Goal: Contribute content: Contribute content

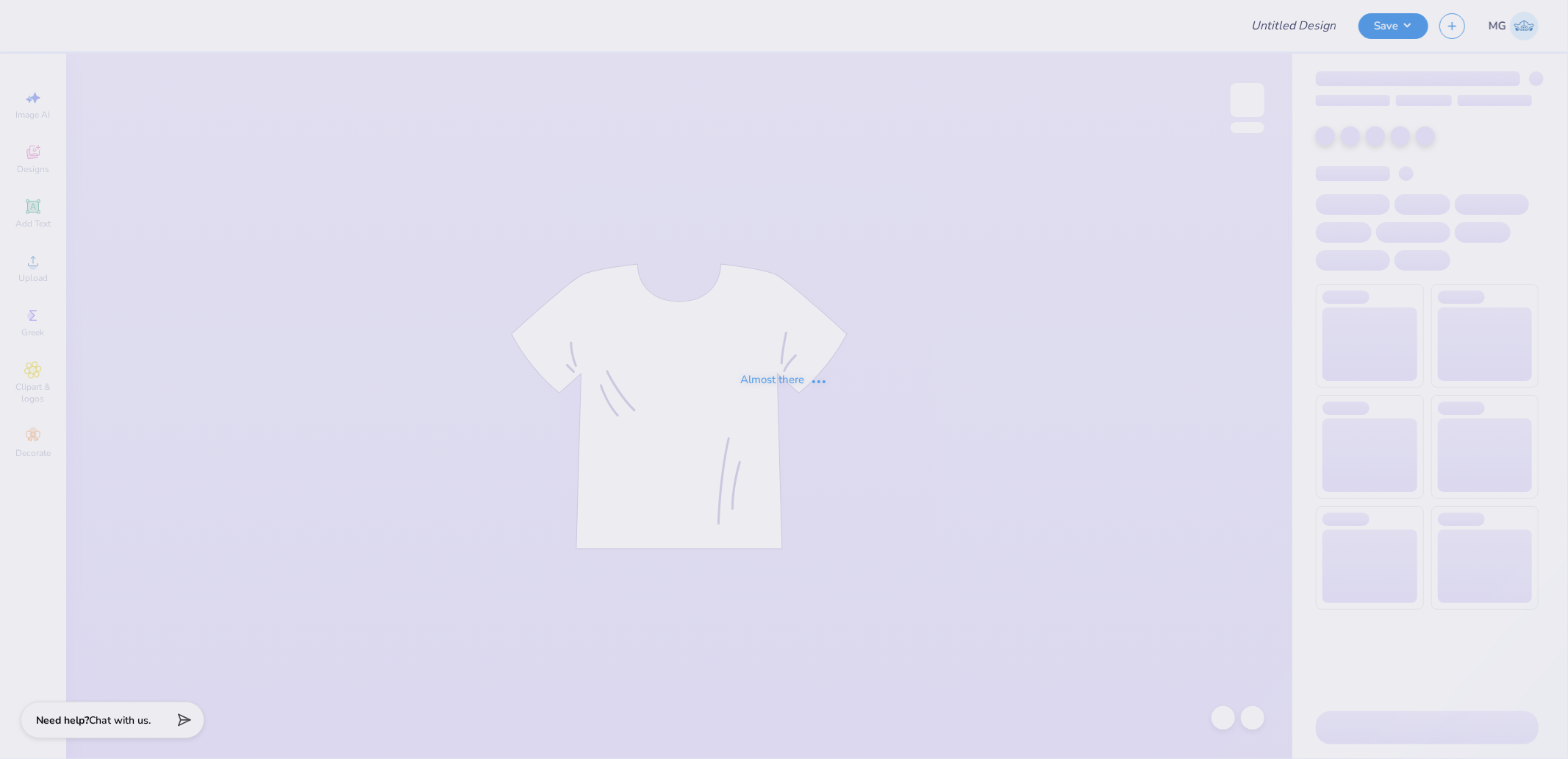
type input "Thet"
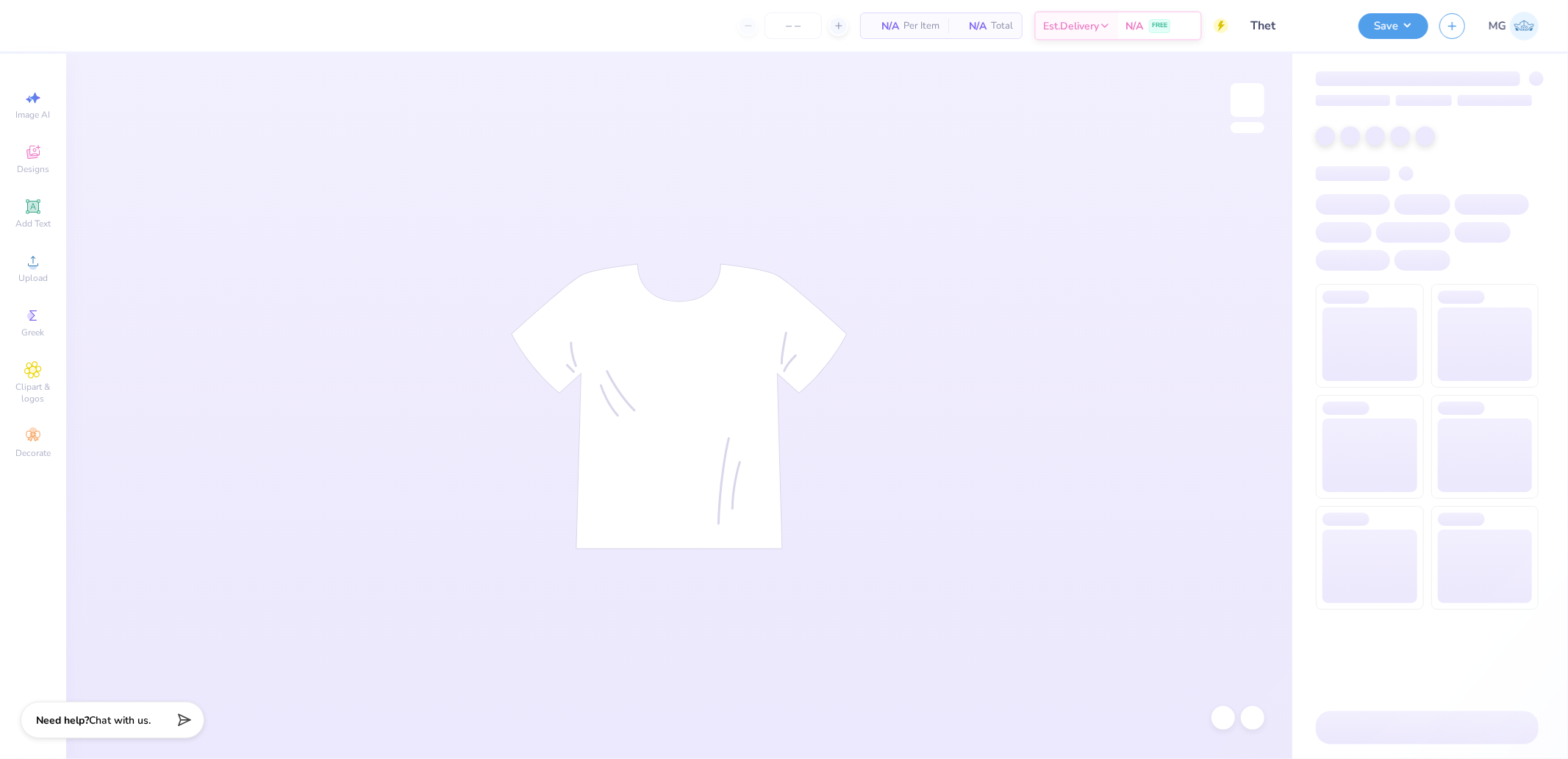
type input "50"
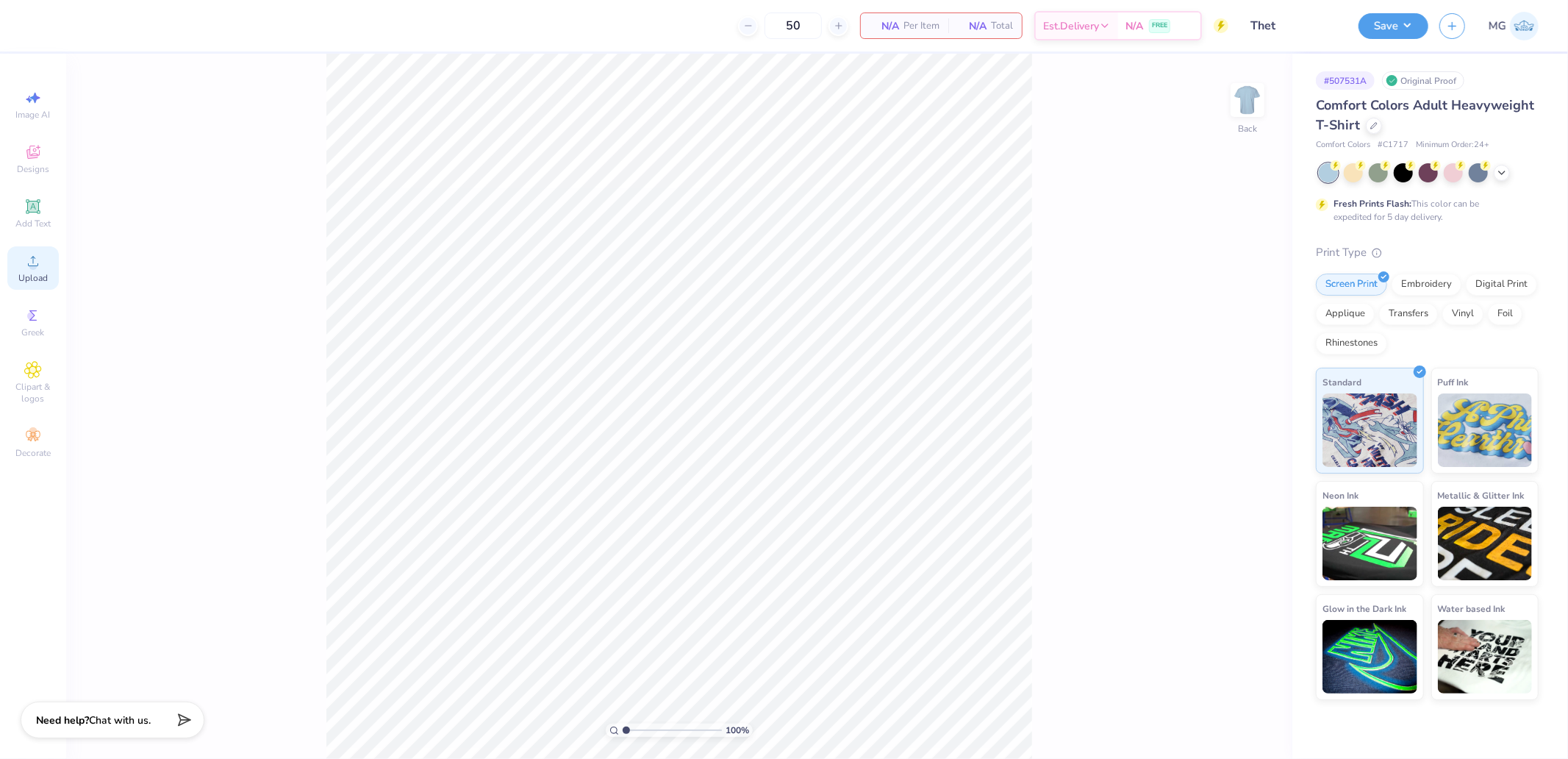
click at [30, 274] on span "Upload" at bounding box center [33, 278] width 30 height 12
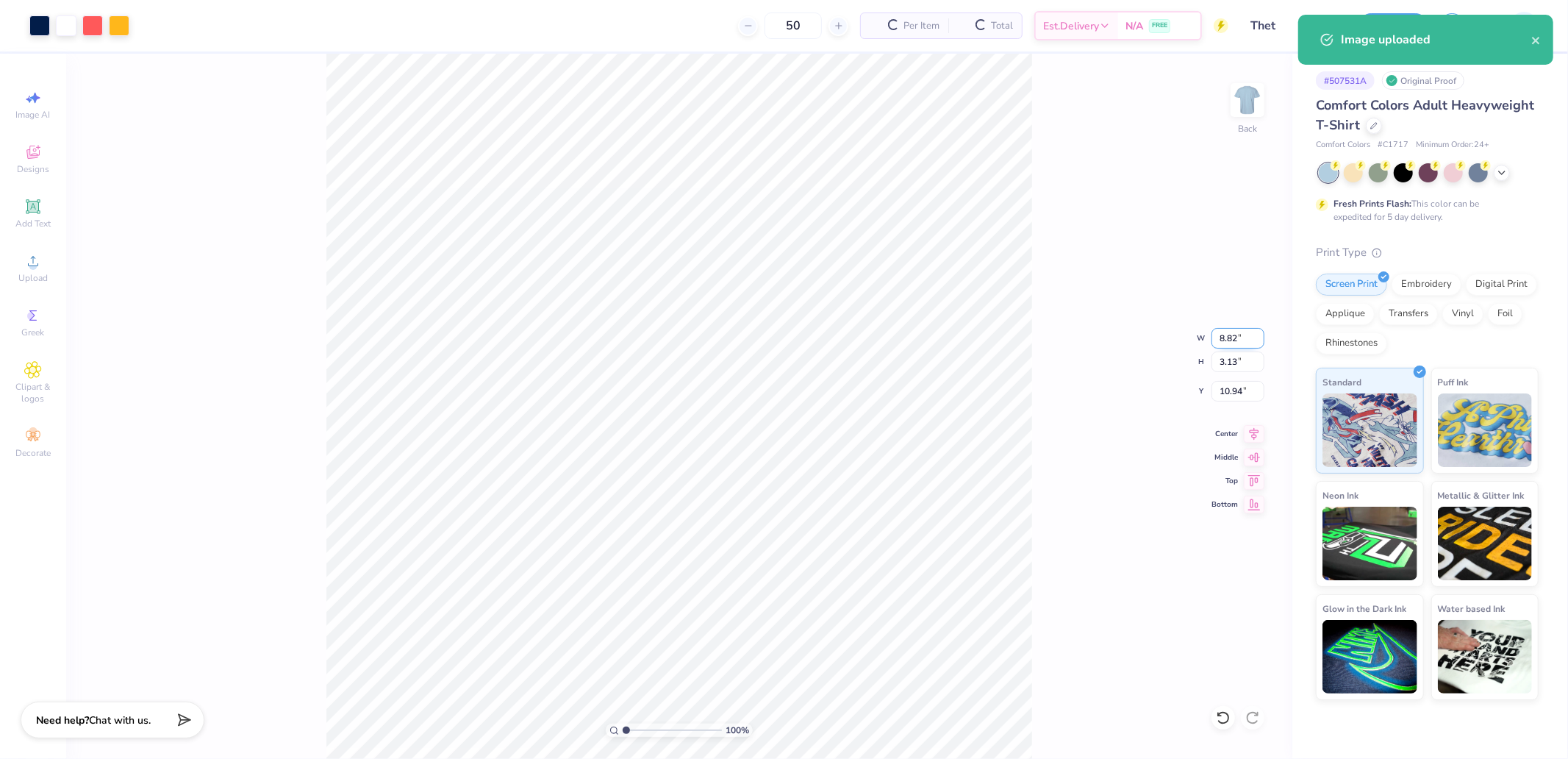
click at [1246, 342] on input "8.82" at bounding box center [1238, 338] width 53 height 21
type input "4.00"
type input "1.42"
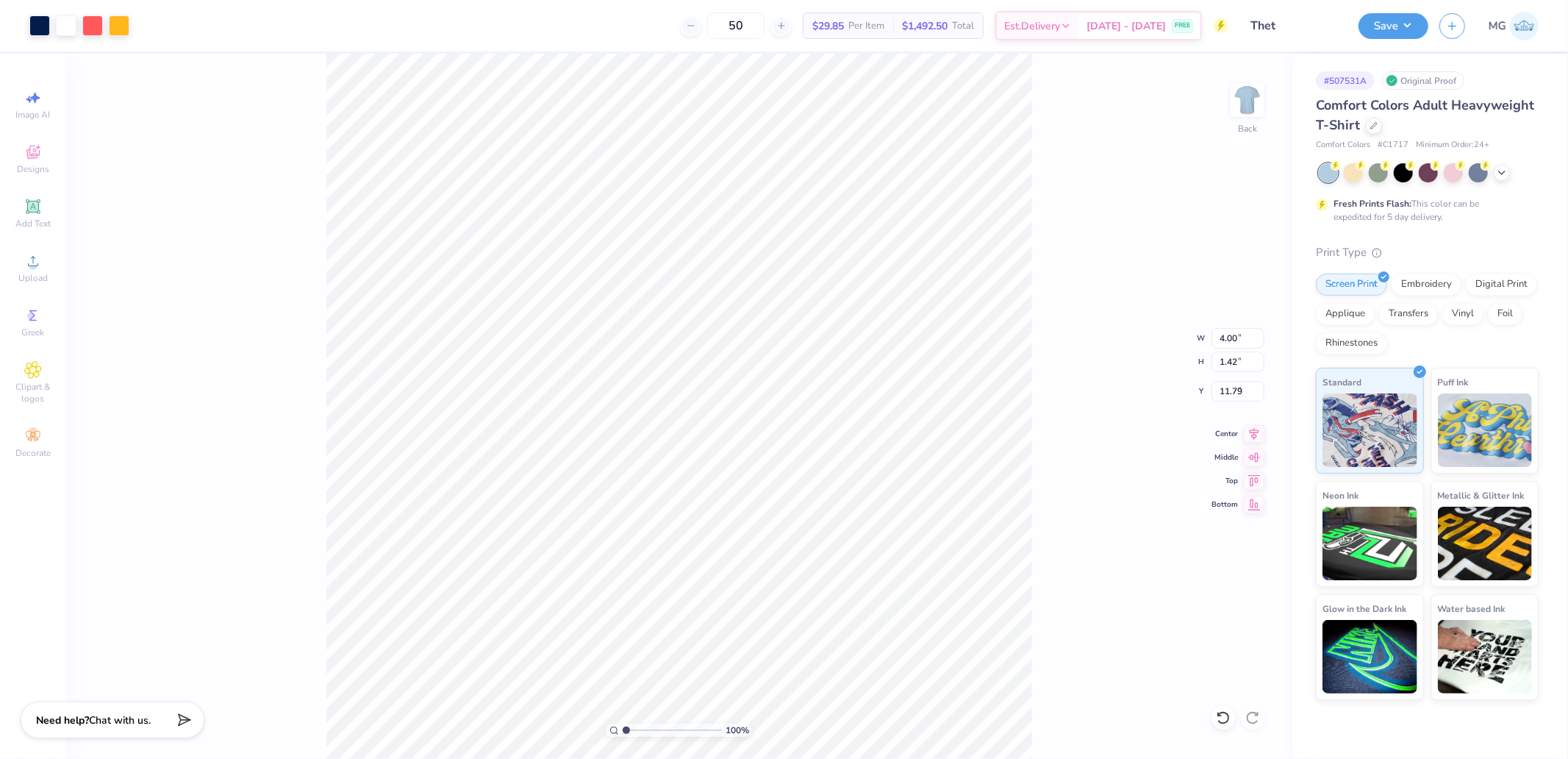
type input "2.29"
click at [1225, 403] on div "100 % Back W 4.00 4.00 " H 1.42 1.42 " Y 2.29 2.29 " Center Middle Top Bottom" at bounding box center [679, 406] width 1226 height 705
click at [1235, 389] on div "100 % Back" at bounding box center [679, 406] width 1226 height 705
click at [1233, 400] on div "100 % Back W 4.00 4.00 " H 1.42 1.42 " Y 2.29 2.29 " Center Middle Top Bottom" at bounding box center [679, 406] width 1226 height 705
click at [1238, 395] on div "100 % Back W 4.00 H 1.42 Y 2.29 Center Middle Top Bottom" at bounding box center [679, 406] width 1226 height 705
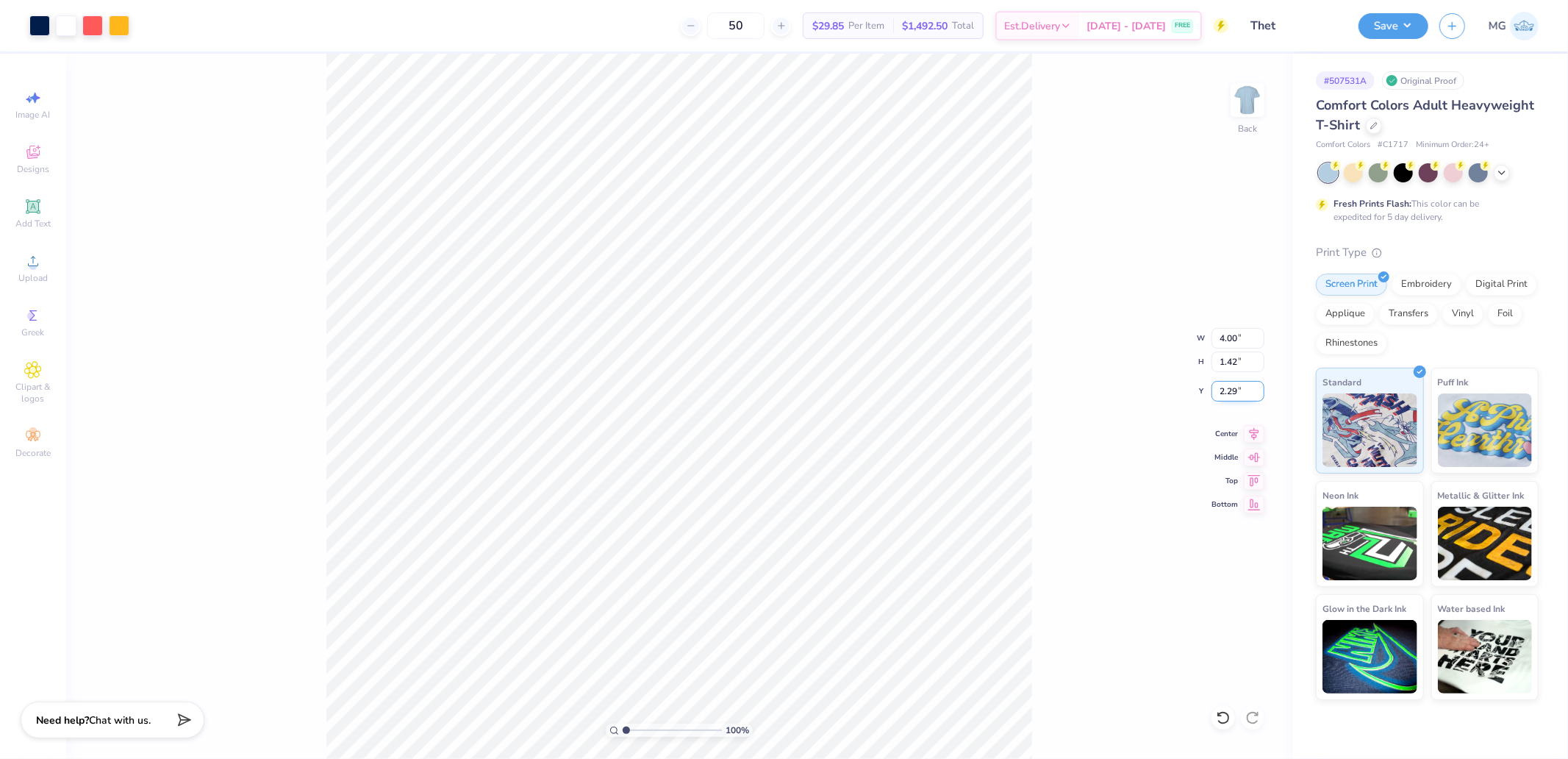
click at [1235, 385] on input "2.29" at bounding box center [1238, 391] width 53 height 21
type input "3.00"
click at [1238, 91] on img at bounding box center [1247, 100] width 30 height 30
click at [41, 269] on icon at bounding box center [33, 261] width 18 height 18
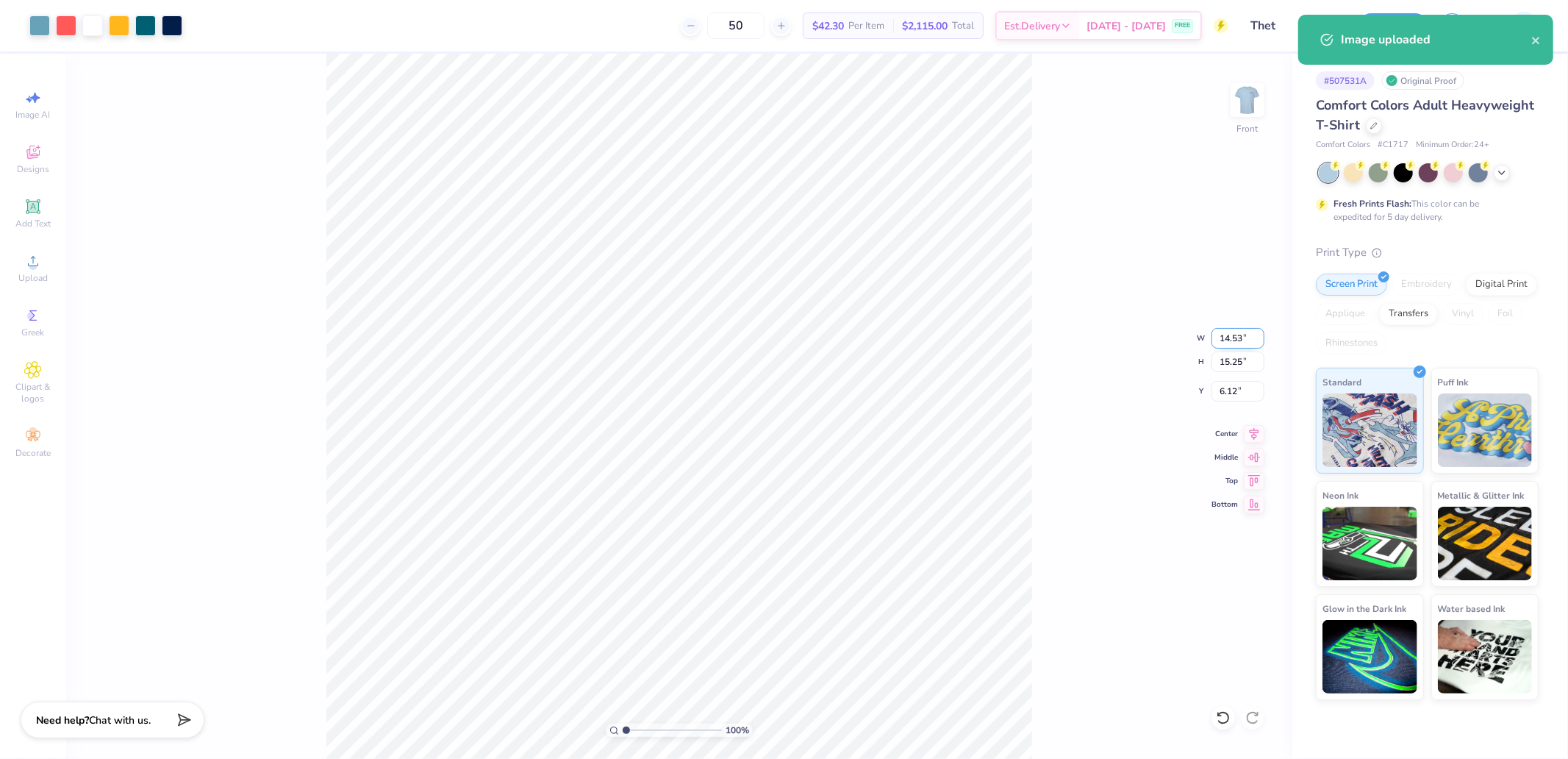
click at [1221, 340] on input "14.53" at bounding box center [1238, 338] width 53 height 21
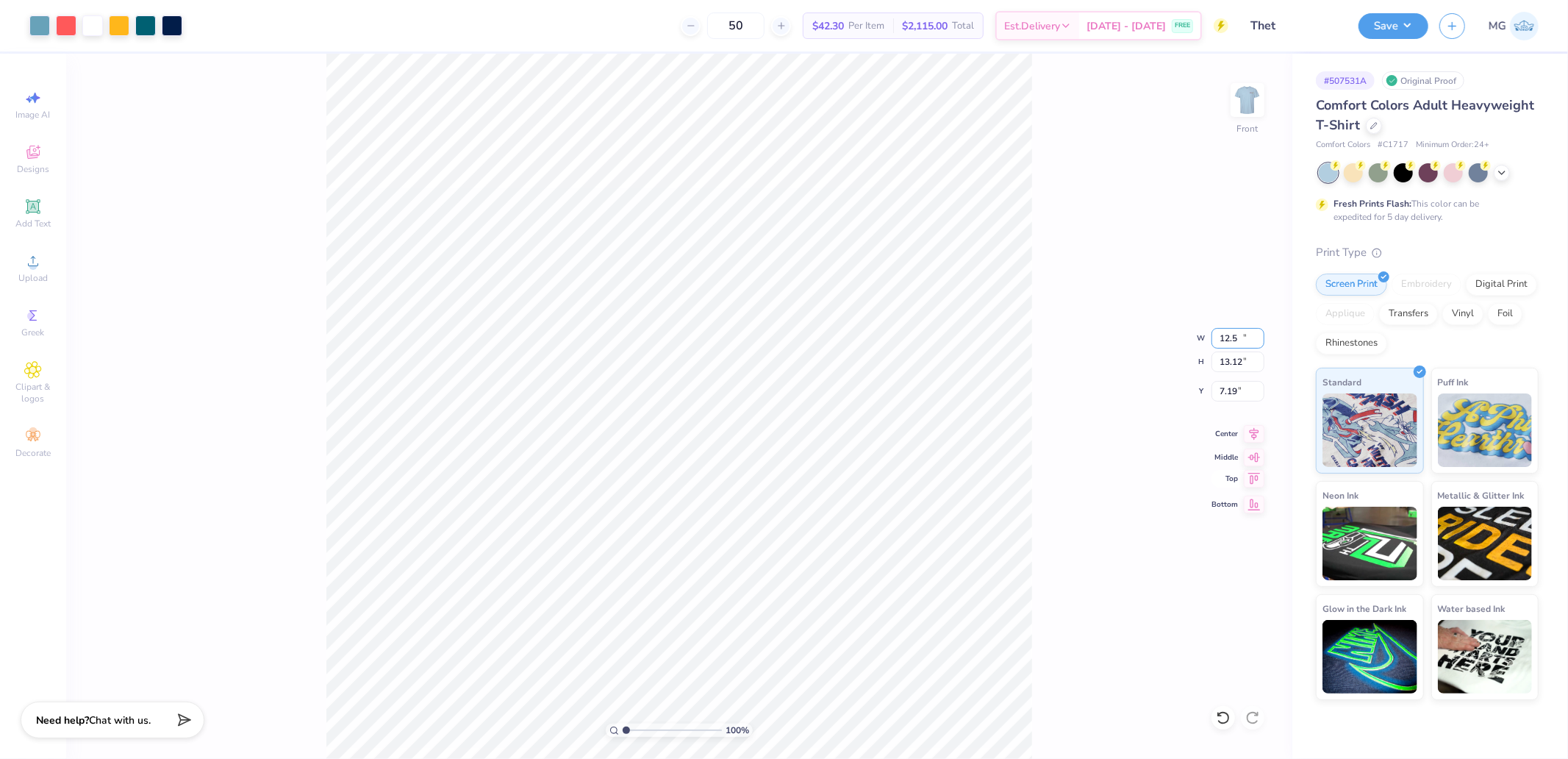
type input "12.50"
type input "13.12"
click at [1257, 479] on icon at bounding box center [1254, 479] width 21 height 18
click at [1239, 394] on input "0.50" at bounding box center [1238, 391] width 53 height 21
type input "3.00"
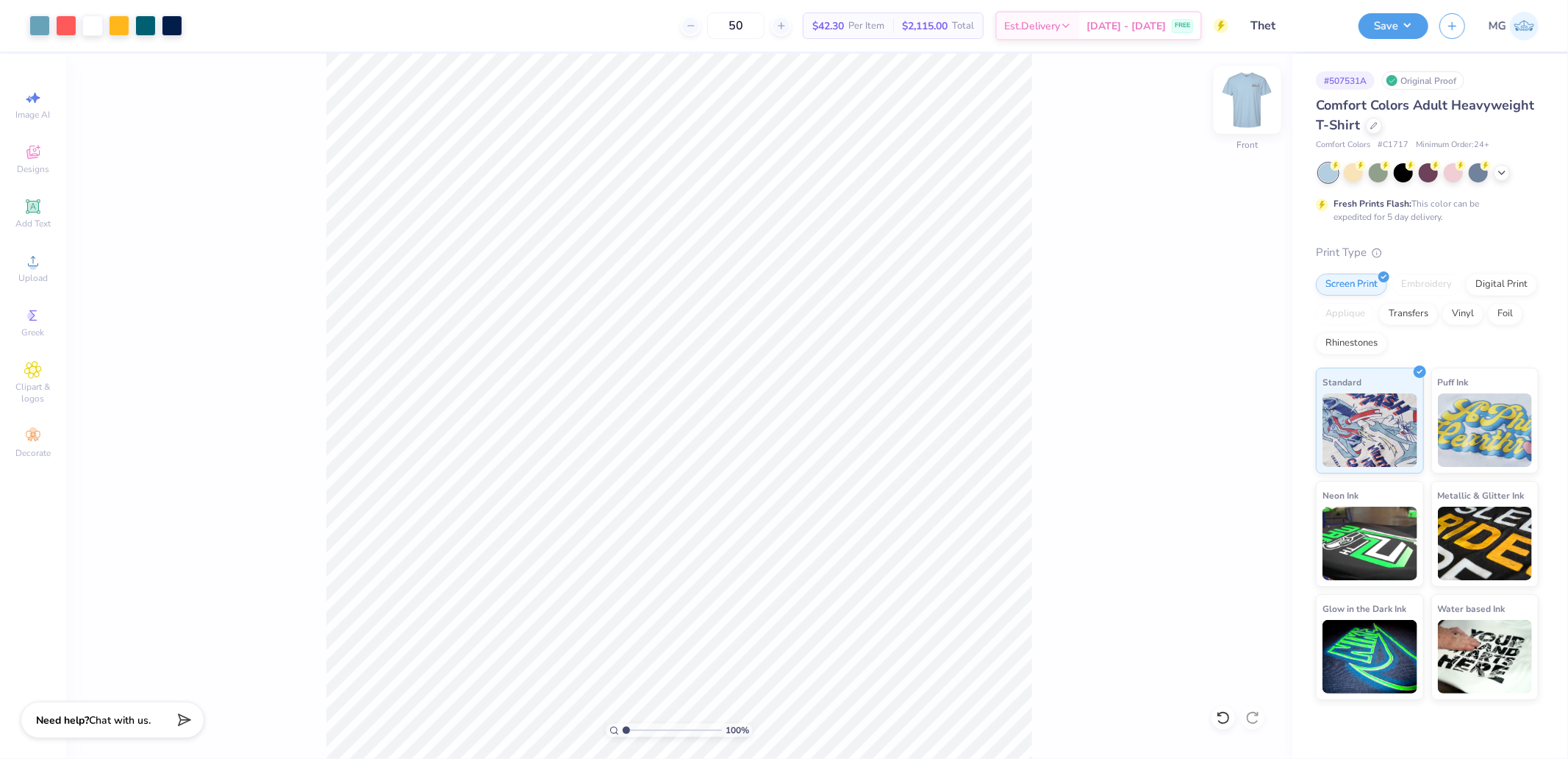
click at [1246, 97] on img at bounding box center [1248, 101] width 59 height 59
click at [1242, 99] on img at bounding box center [1248, 101] width 59 height 59
click at [1384, 8] on div "Save MG" at bounding box center [1464, 26] width 210 height 52
click at [1431, 4] on div "Save MG" at bounding box center [1464, 26] width 210 height 52
click at [1397, 18] on button "Save" at bounding box center [1394, 24] width 70 height 26
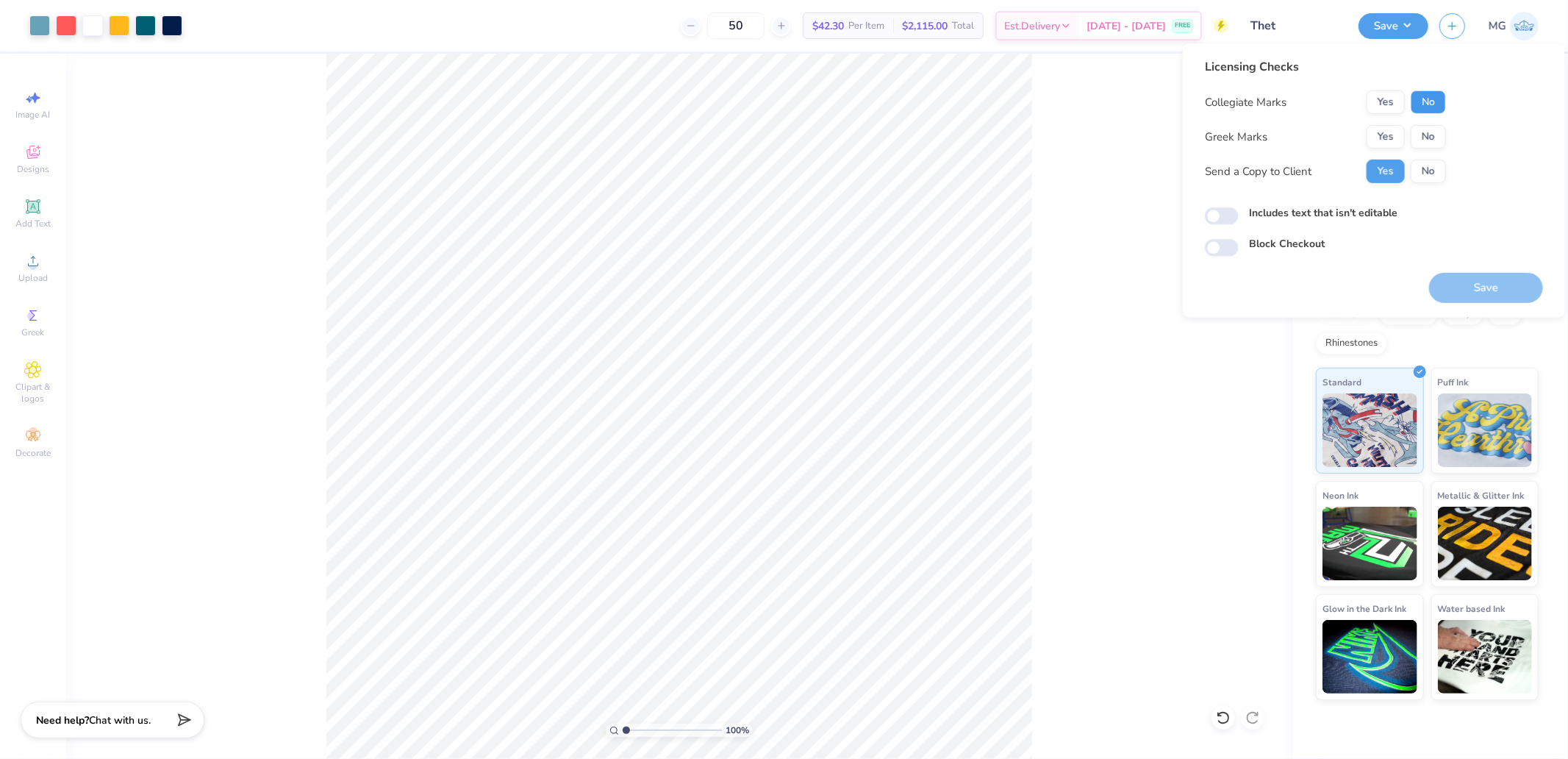
click at [1427, 99] on button "No" at bounding box center [1428, 102] width 35 height 24
click at [1382, 97] on button "Yes" at bounding box center [1385, 102] width 38 height 24
click at [1437, 105] on button "No" at bounding box center [1428, 102] width 35 height 24
click at [1402, 135] on button "Yes" at bounding box center [1385, 137] width 38 height 24
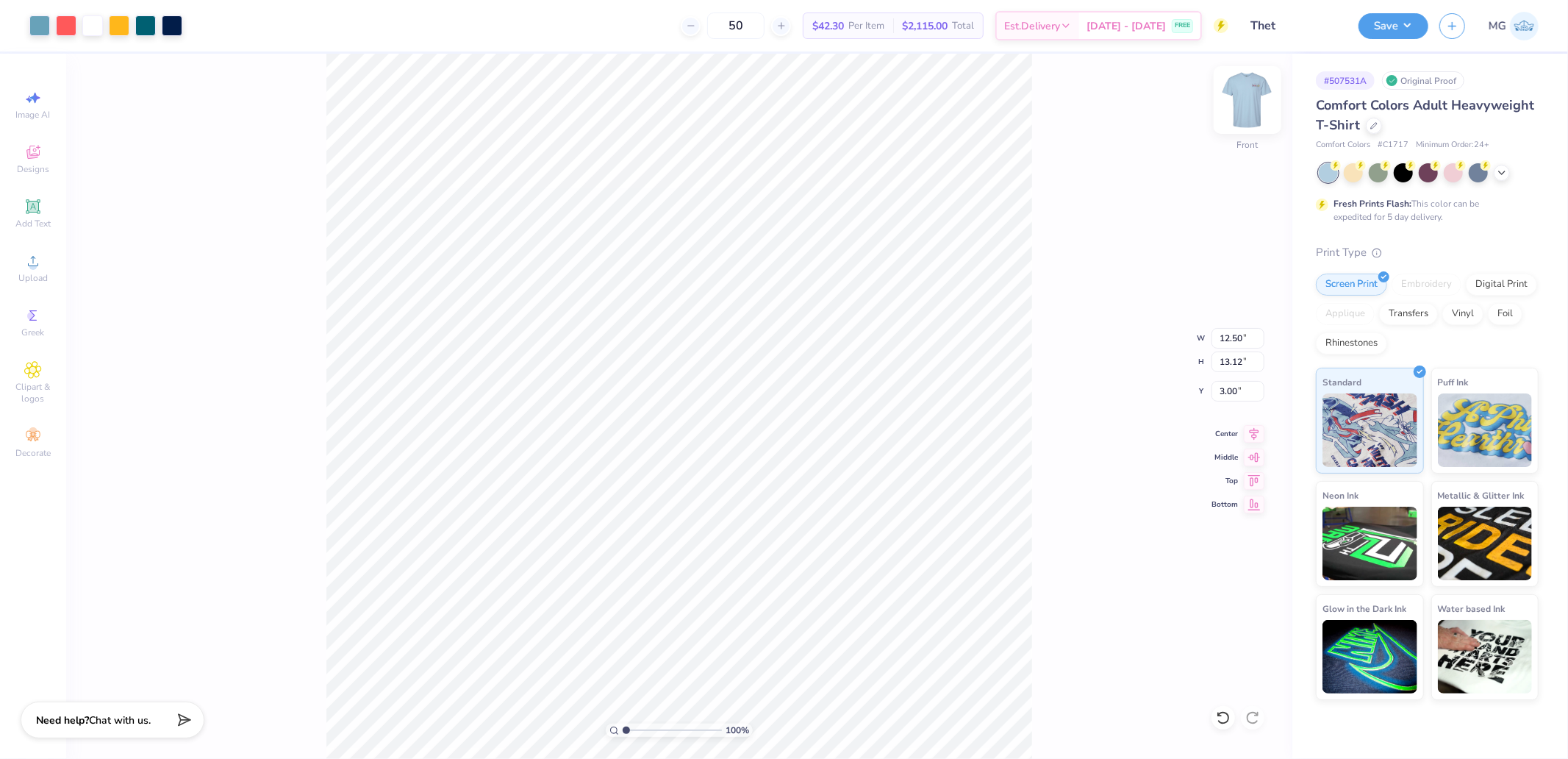
click at [1255, 120] on img at bounding box center [1248, 101] width 59 height 59
click at [1251, 101] on img at bounding box center [1248, 101] width 59 height 59
click at [1394, 18] on button "Save" at bounding box center [1394, 24] width 70 height 26
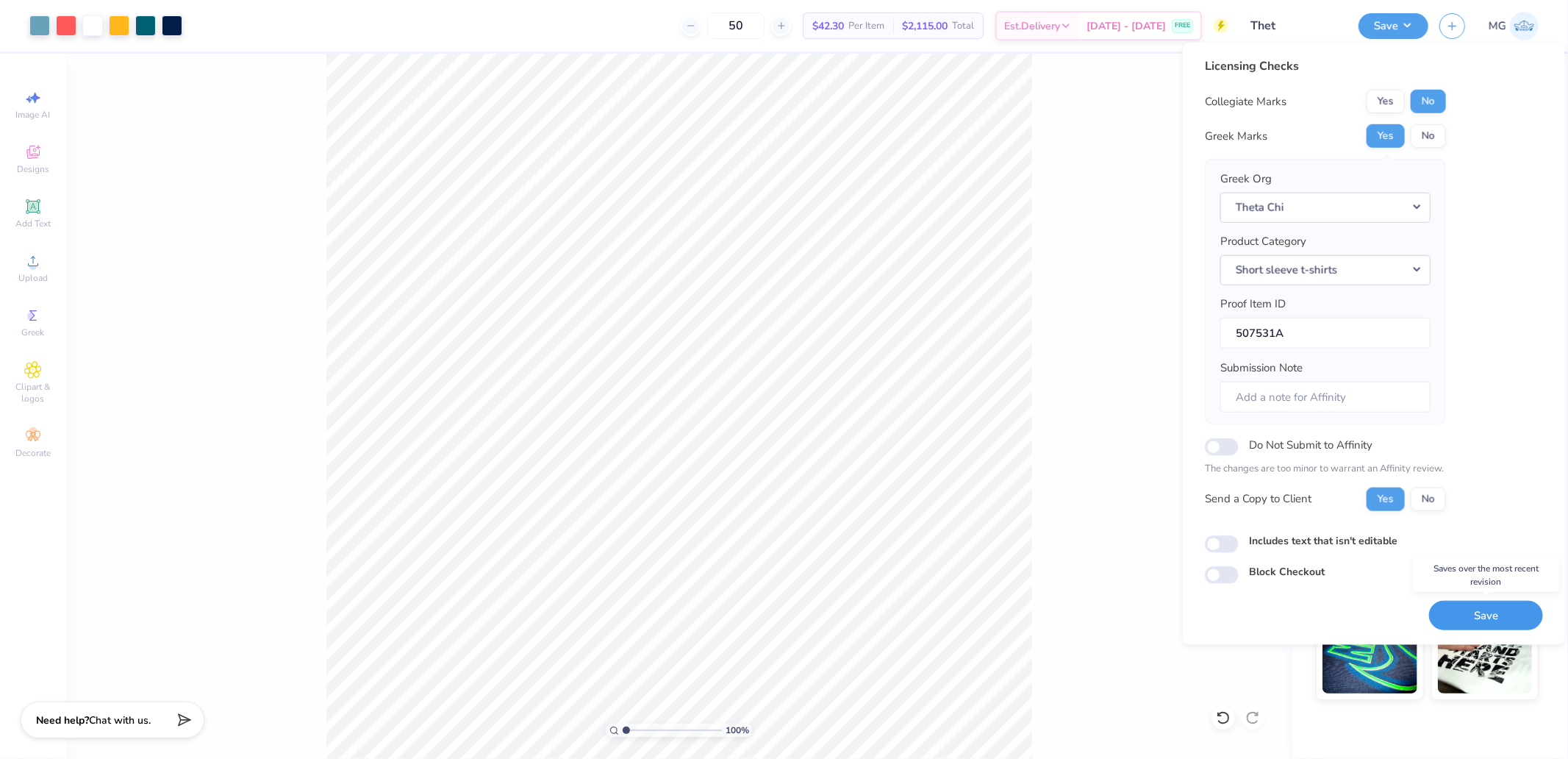
click at [1490, 622] on button "Save" at bounding box center [1486, 615] width 114 height 30
